Goal: Transaction & Acquisition: Obtain resource

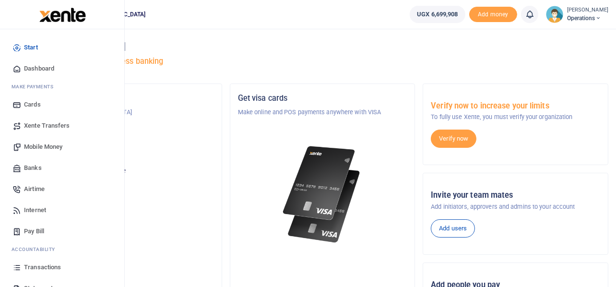
click at [36, 143] on span "Mobile Money" at bounding box center [43, 147] width 38 height 10
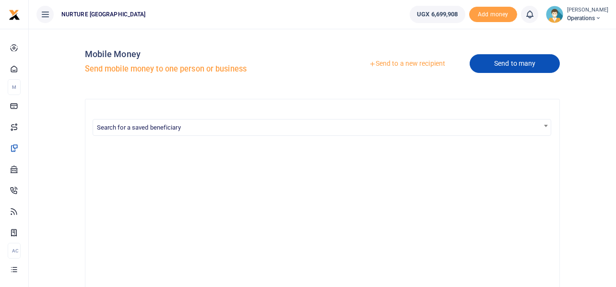
click at [508, 69] on link "Send to many" at bounding box center [515, 63] width 90 height 19
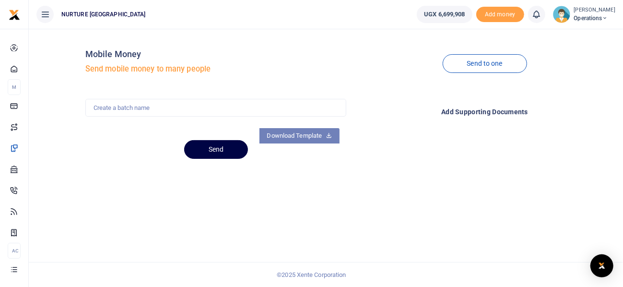
click at [311, 134] on link "Download Template" at bounding box center [300, 135] width 81 height 15
